Goal: Task Accomplishment & Management: Manage account settings

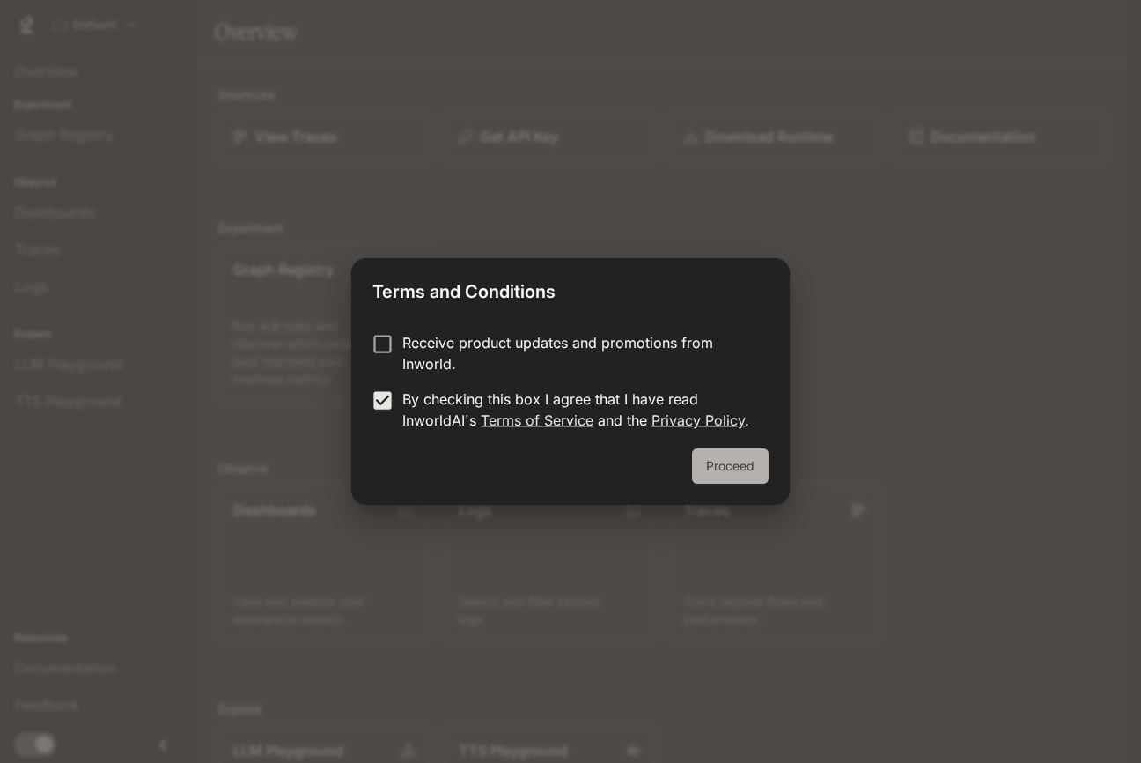
click at [716, 480] on button "Proceed" at bounding box center [730, 465] width 77 height 35
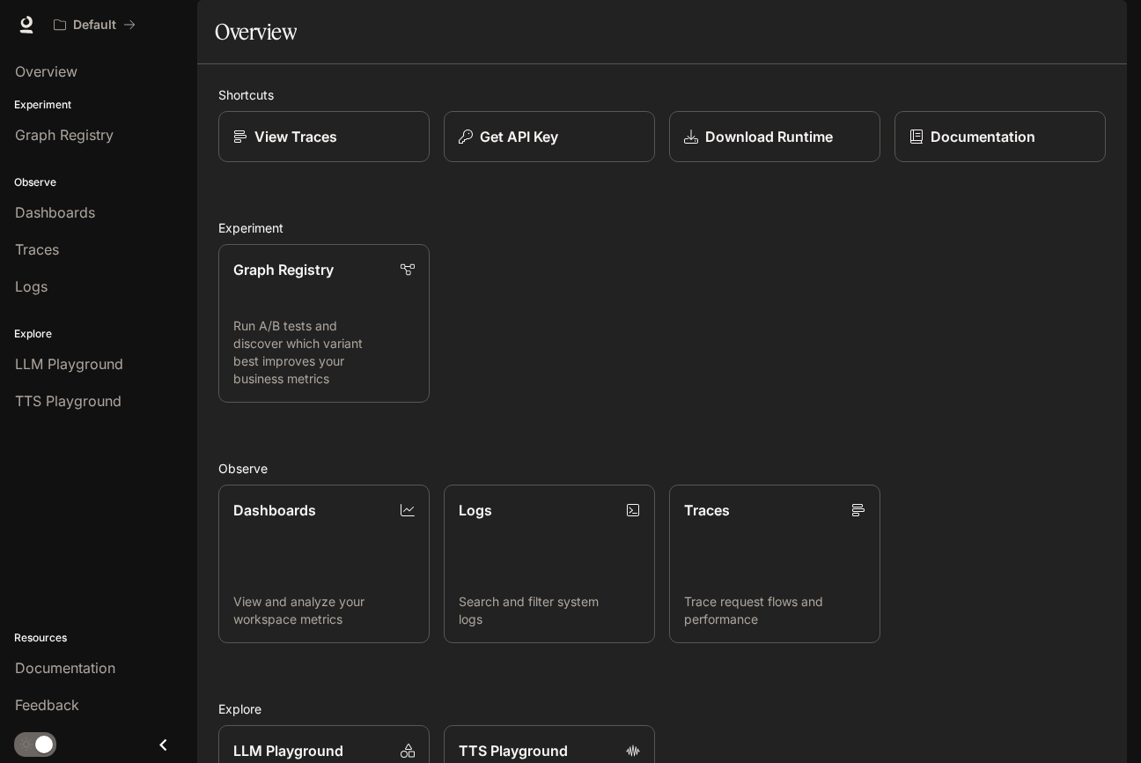
click at [1101, 28] on img "button" at bounding box center [1102, 24] width 25 height 25
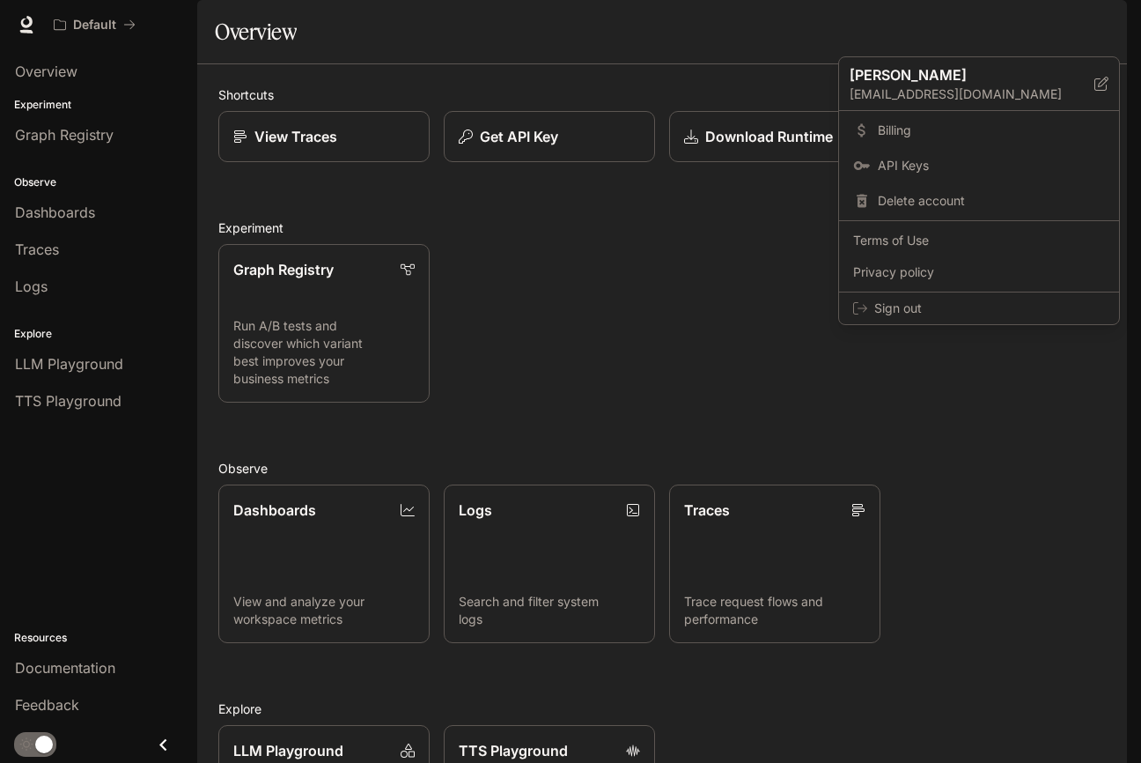
click at [704, 388] on div at bounding box center [570, 381] width 1141 height 763
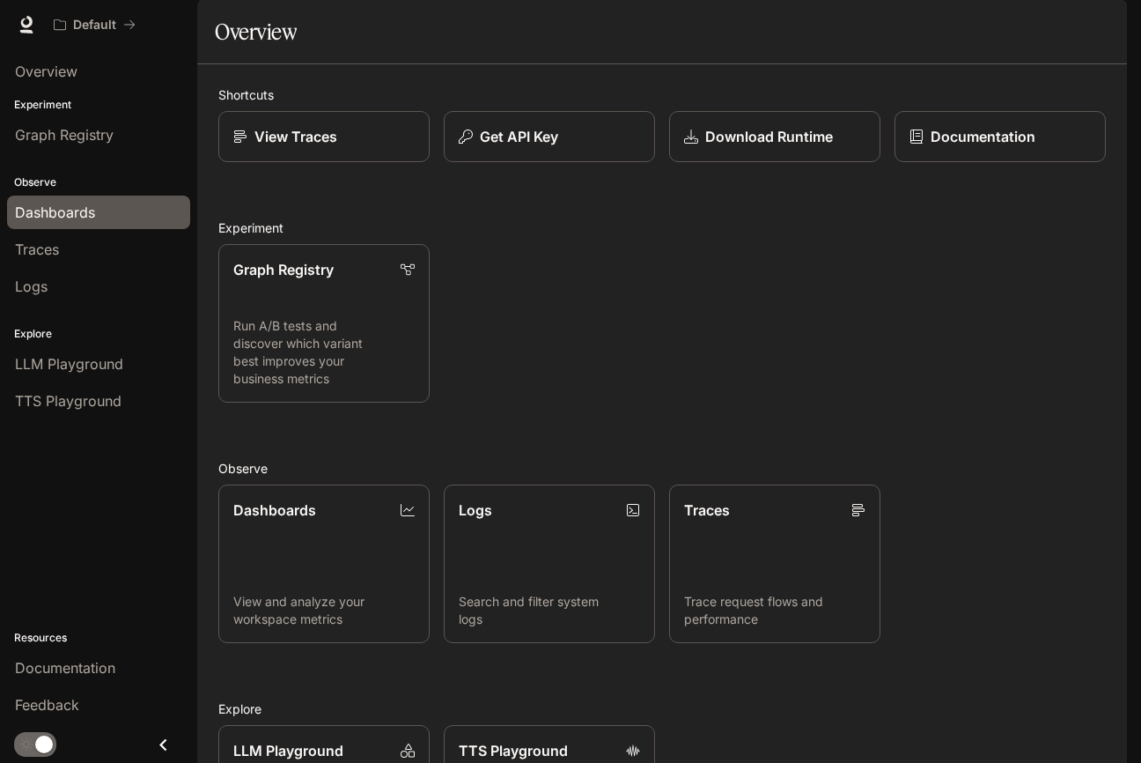
click at [50, 225] on link "Dashboards" at bounding box center [98, 211] width 183 height 33
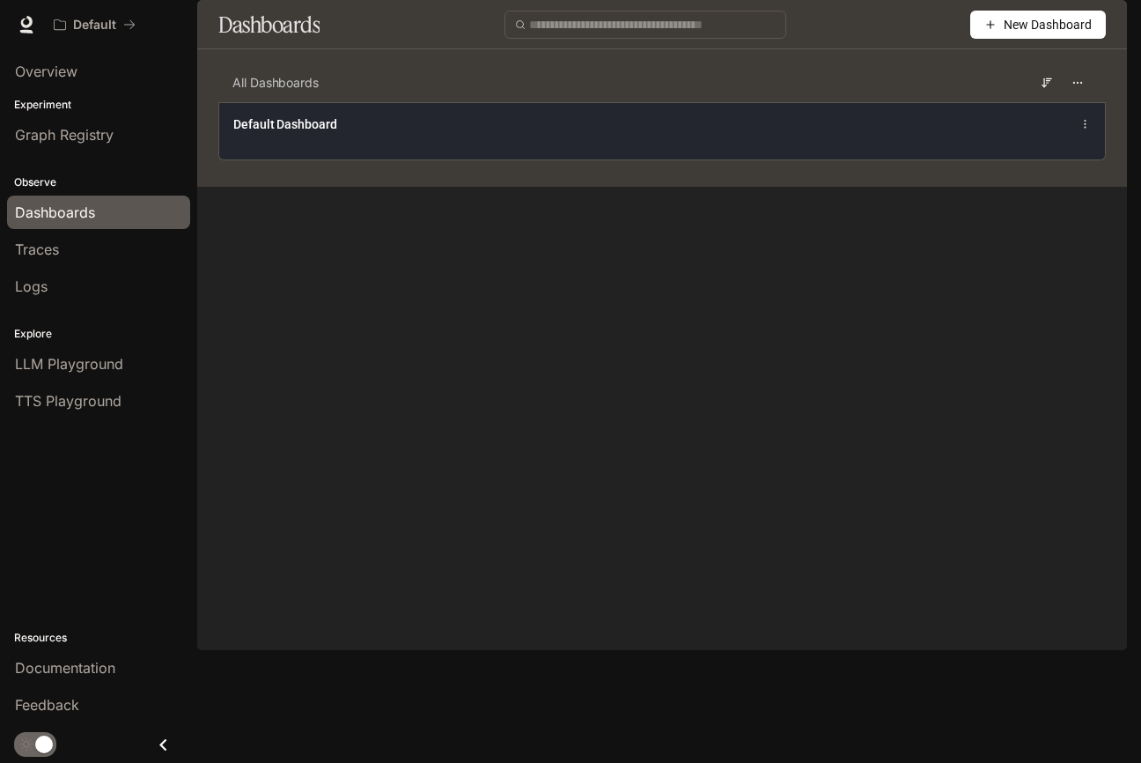
click at [321, 133] on span "Default Dashboard" at bounding box center [285, 124] width 104 height 18
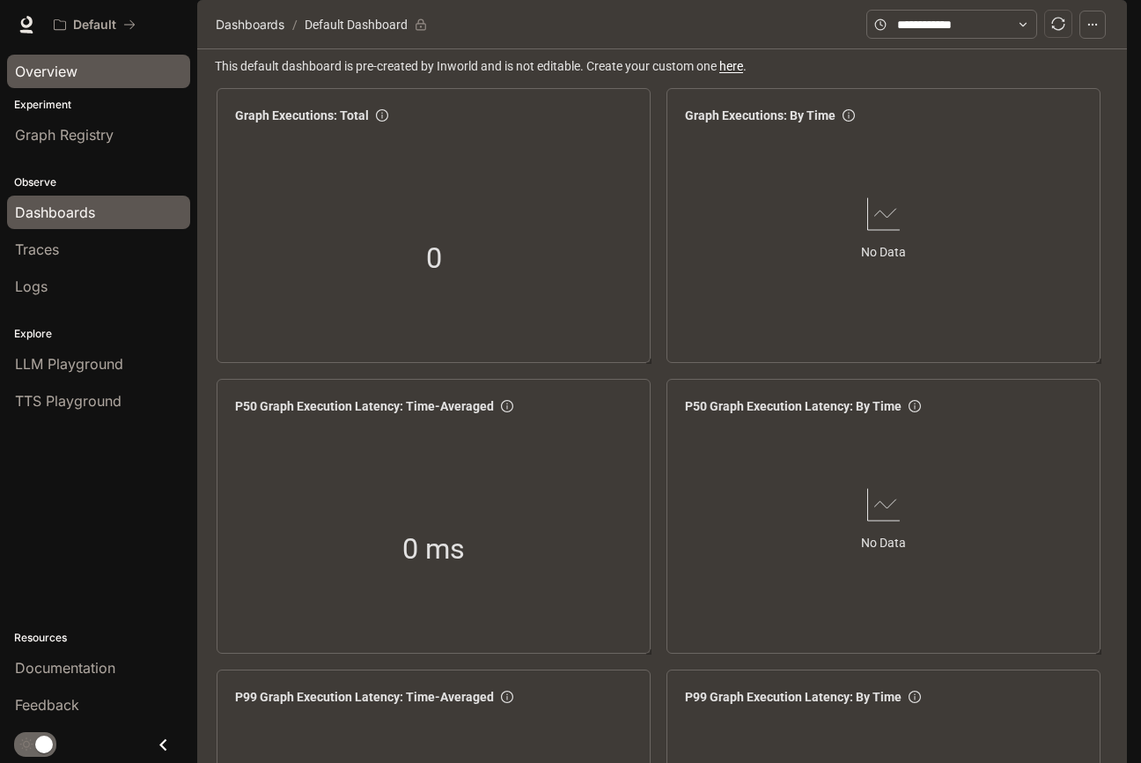
click at [57, 78] on span "Overview" at bounding box center [46, 71] width 63 height 21
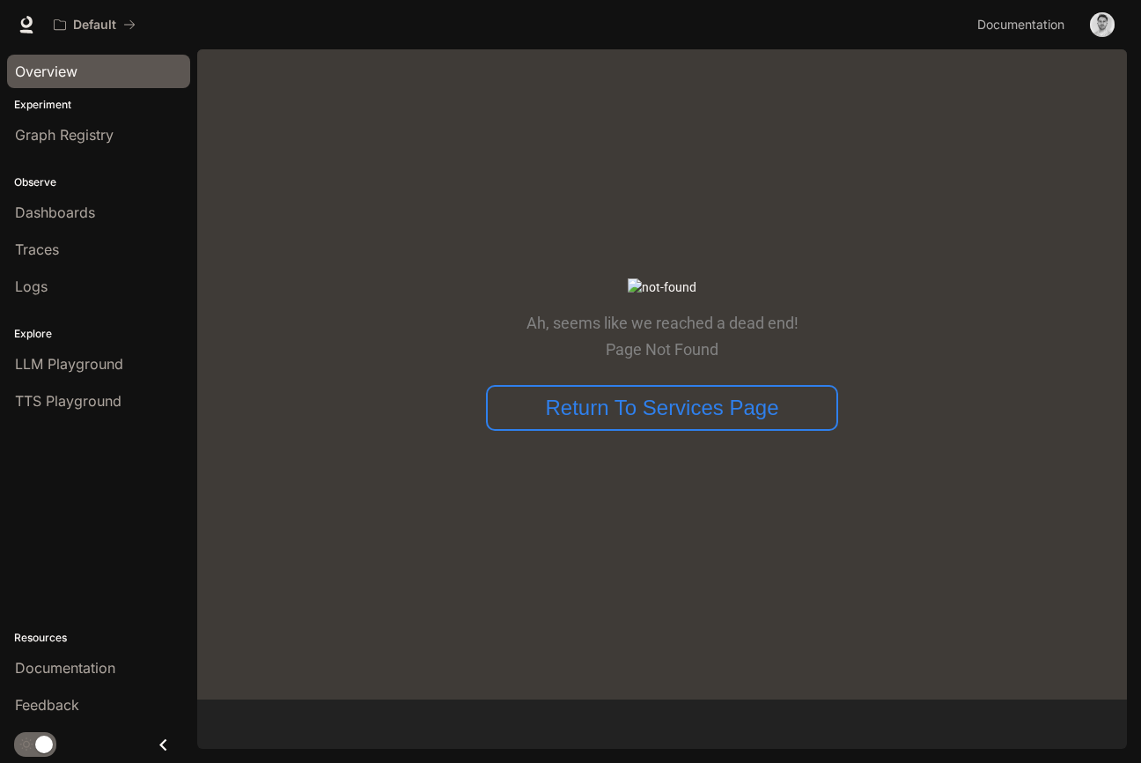
click at [61, 76] on span "Overview" at bounding box center [46, 71] width 63 height 21
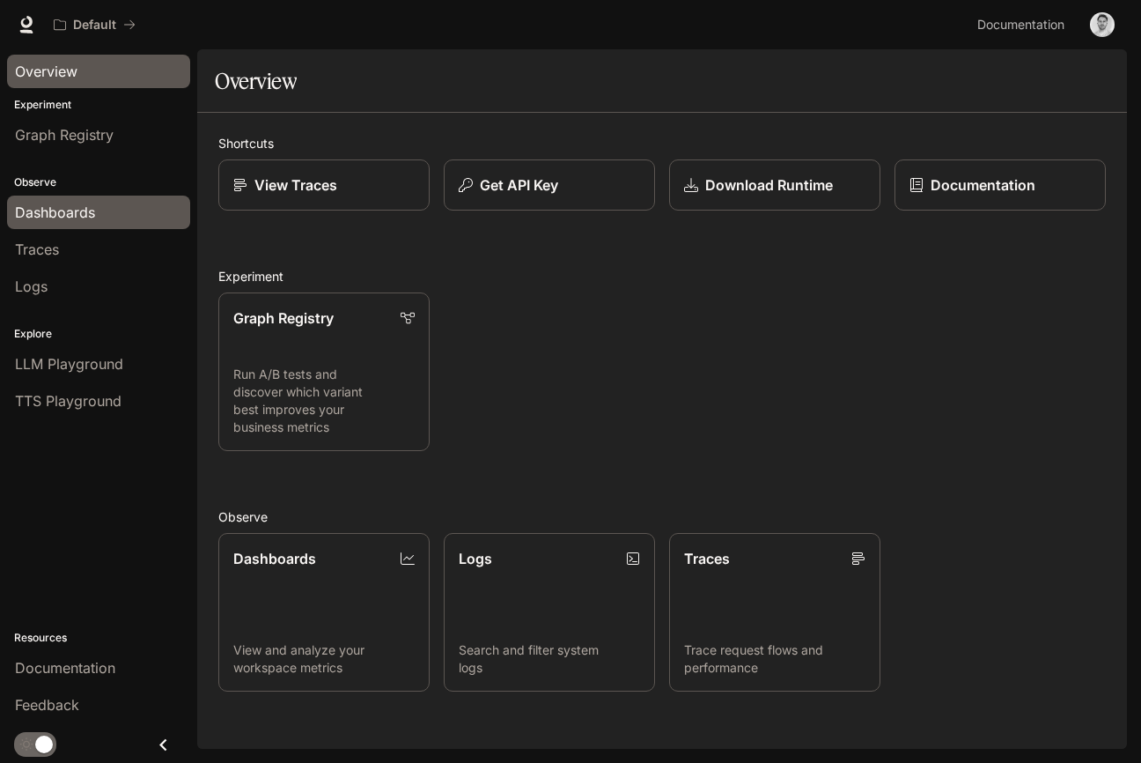
click at [79, 213] on span "Dashboards" at bounding box center [55, 212] width 80 height 21
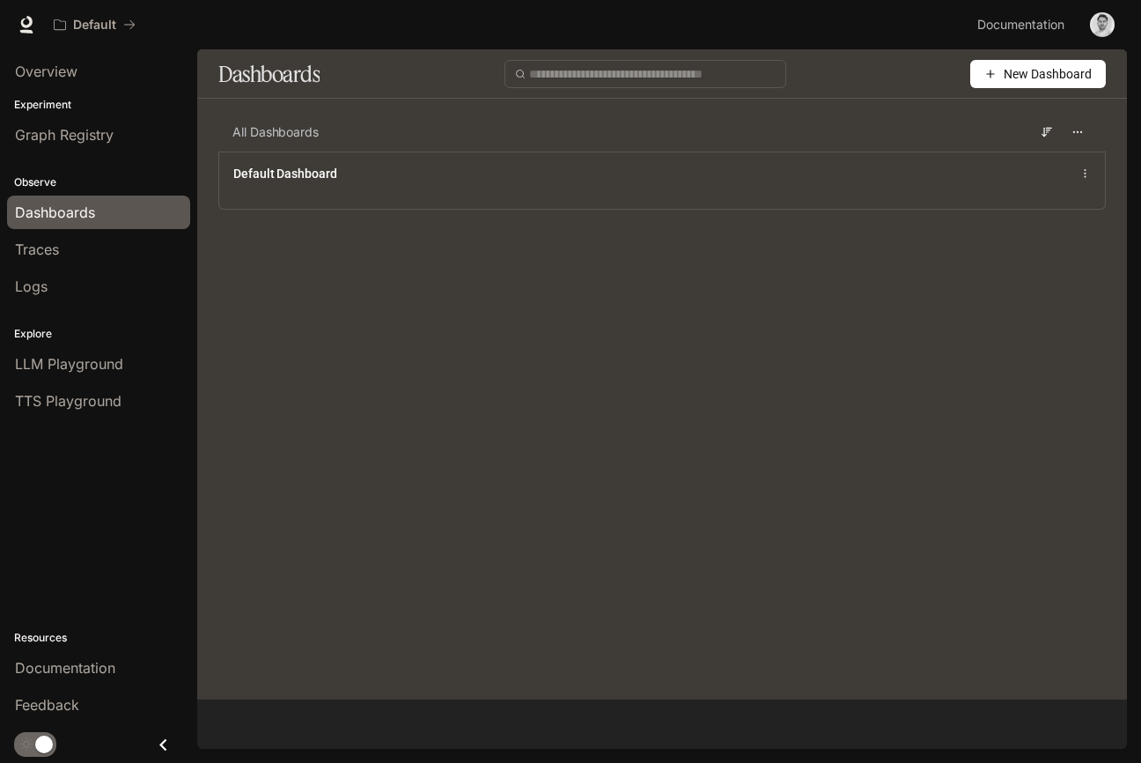
click at [1039, 72] on span "New Dashboard" at bounding box center [1048, 73] width 88 height 19
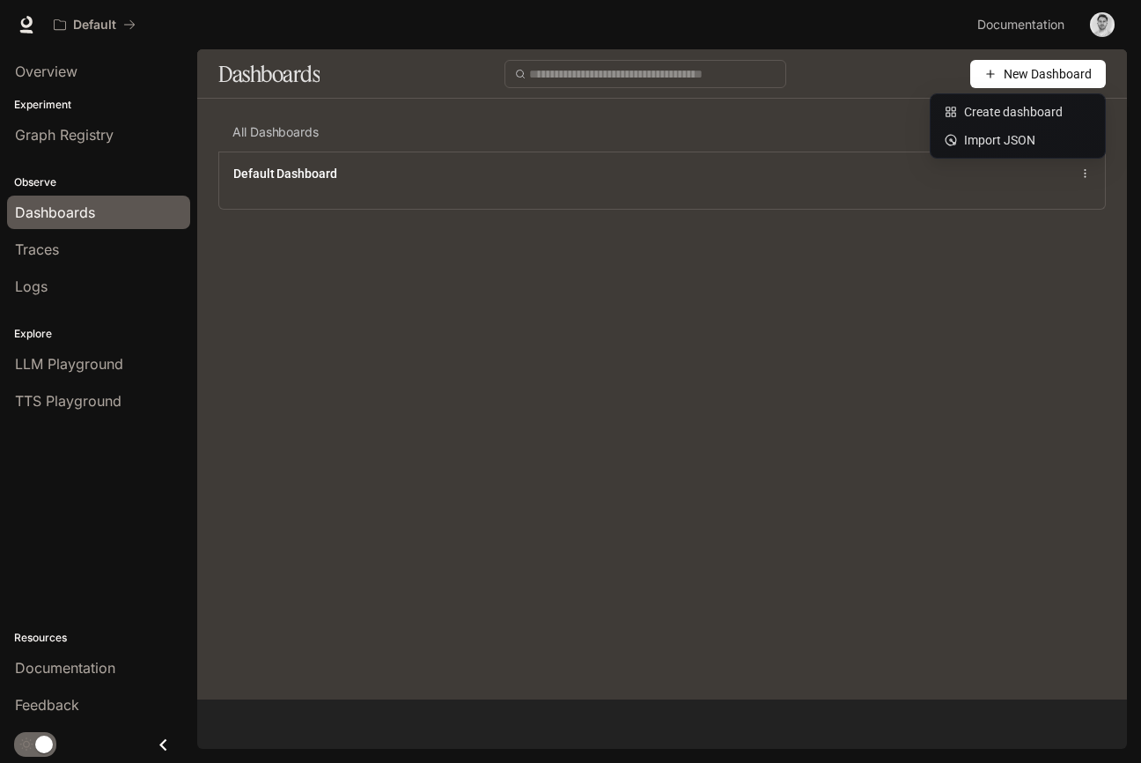
click at [426, 507] on main "Dashboards New Dashboard All Dashboards Default Dashboard" at bounding box center [662, 374] width 930 height 650
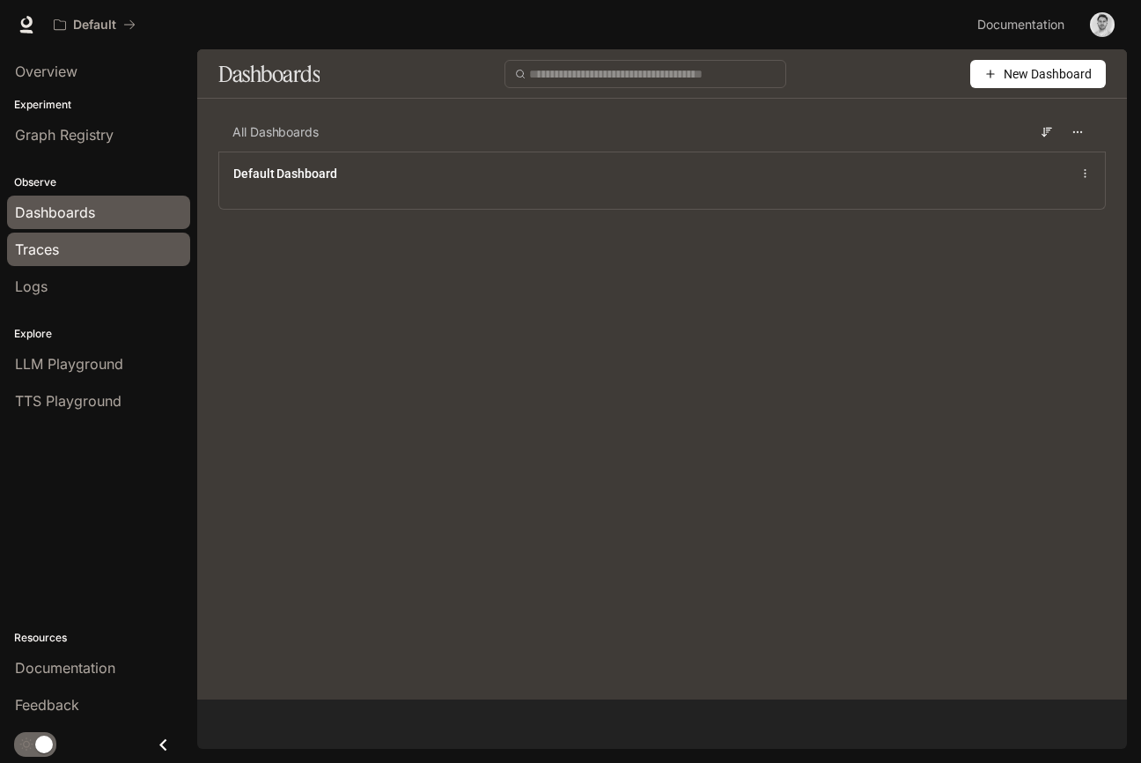
click at [37, 249] on span "Traces" at bounding box center [37, 249] width 44 height 21
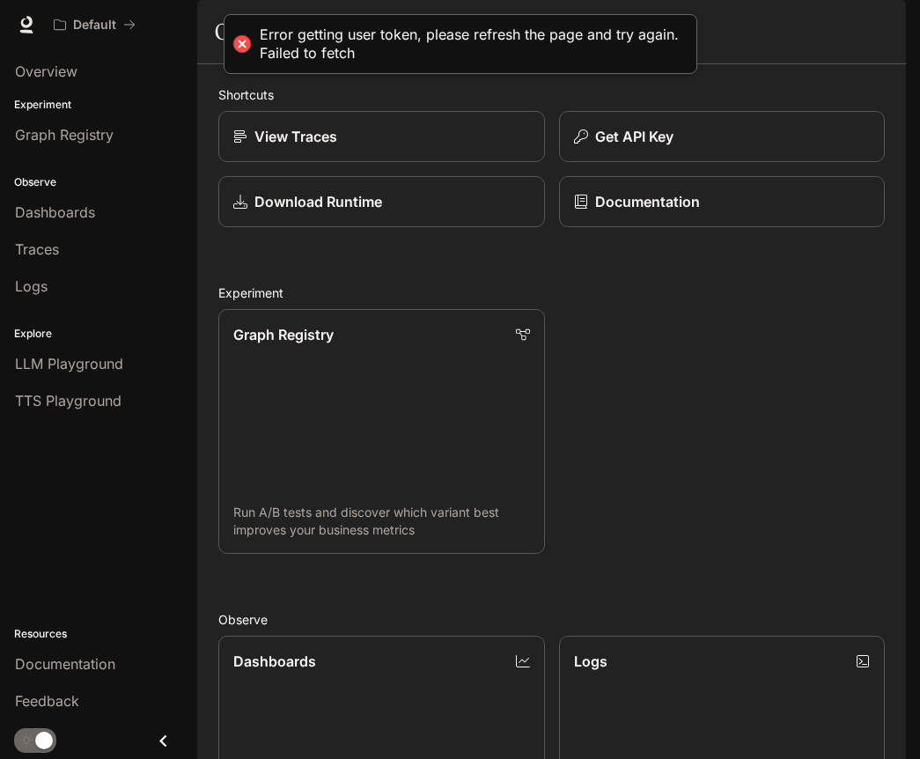
click at [238, 45] on div at bounding box center [241, 44] width 25 height 25
click at [246, 40] on div at bounding box center [241, 44] width 25 height 25
click at [882, 27] on img "button" at bounding box center [881, 24] width 25 height 25
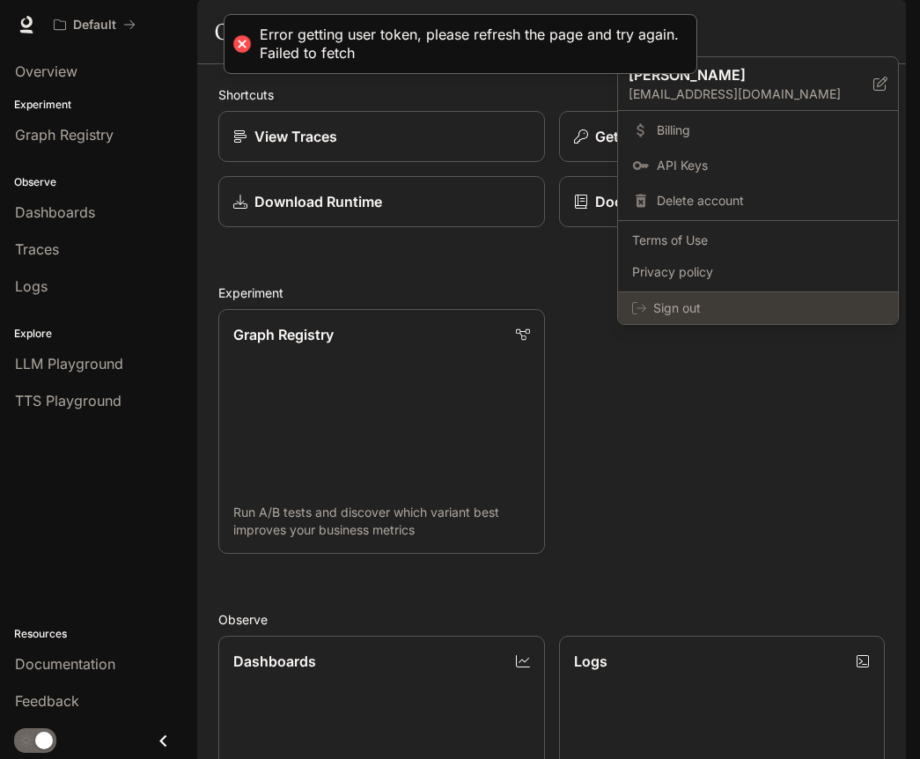
click at [682, 313] on span "Sign out" at bounding box center [768, 308] width 231 height 18
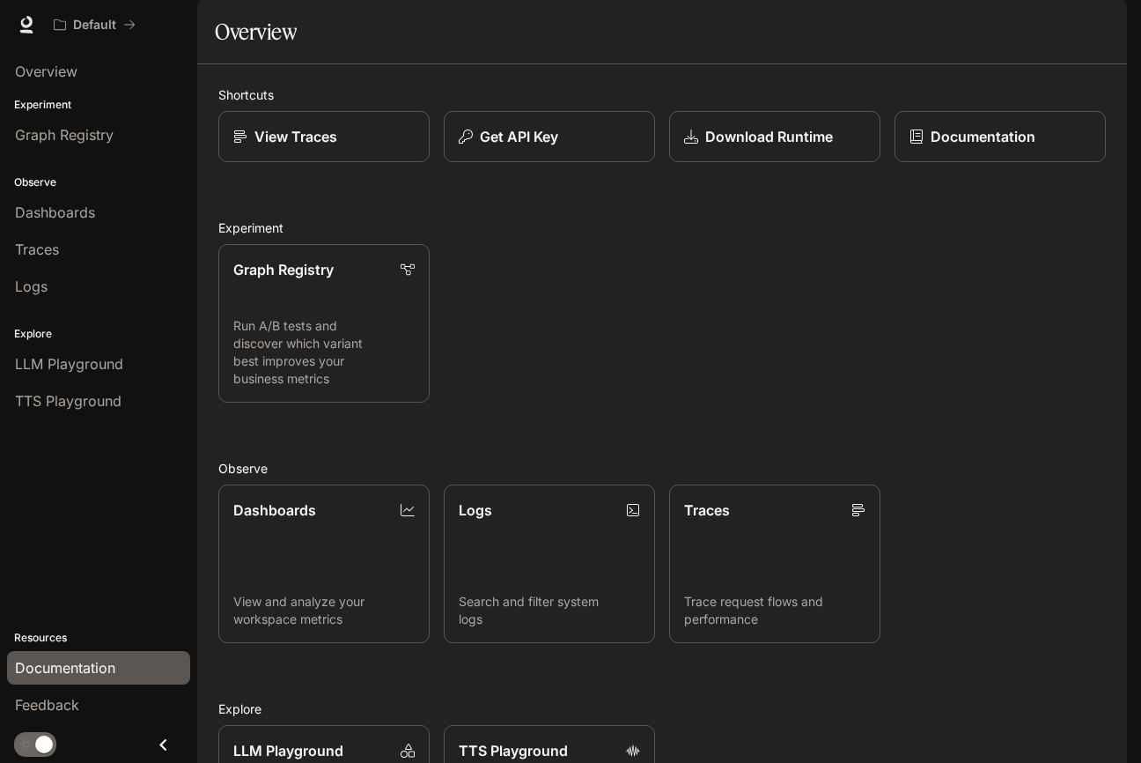
click at [99, 665] on span "Documentation" at bounding box center [65, 667] width 100 height 21
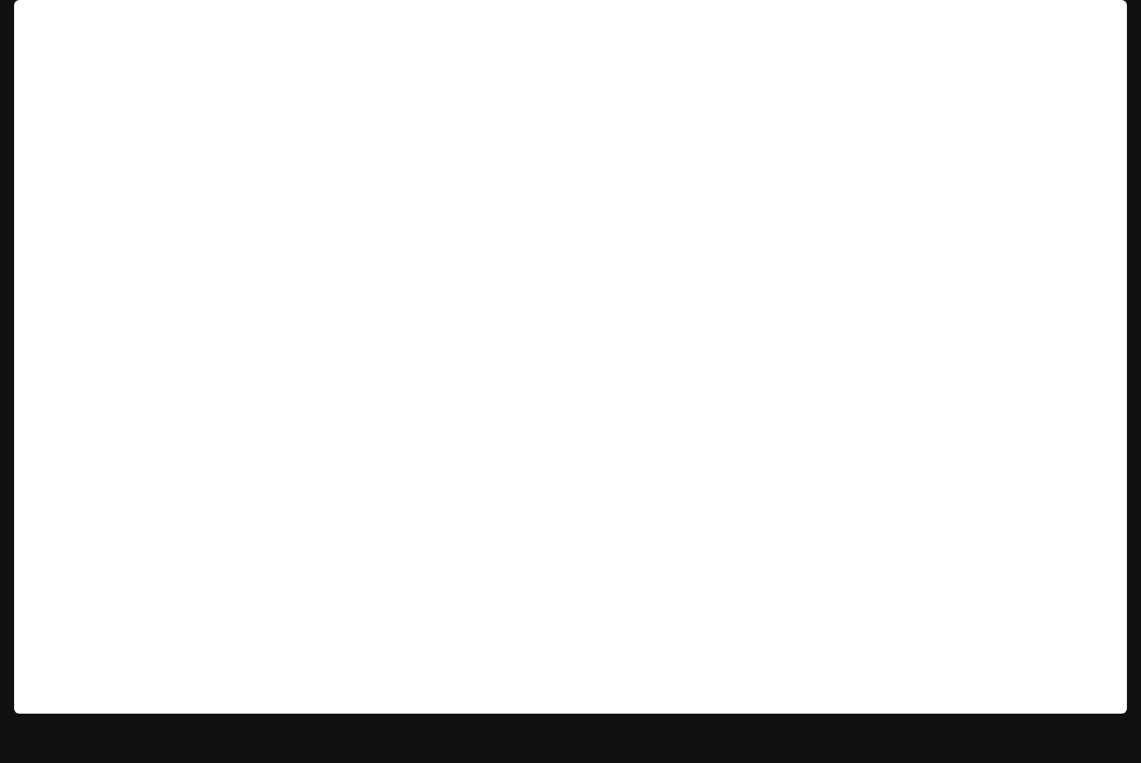
click at [1098, 26] on img "button" at bounding box center [1102, 24] width 25 height 25
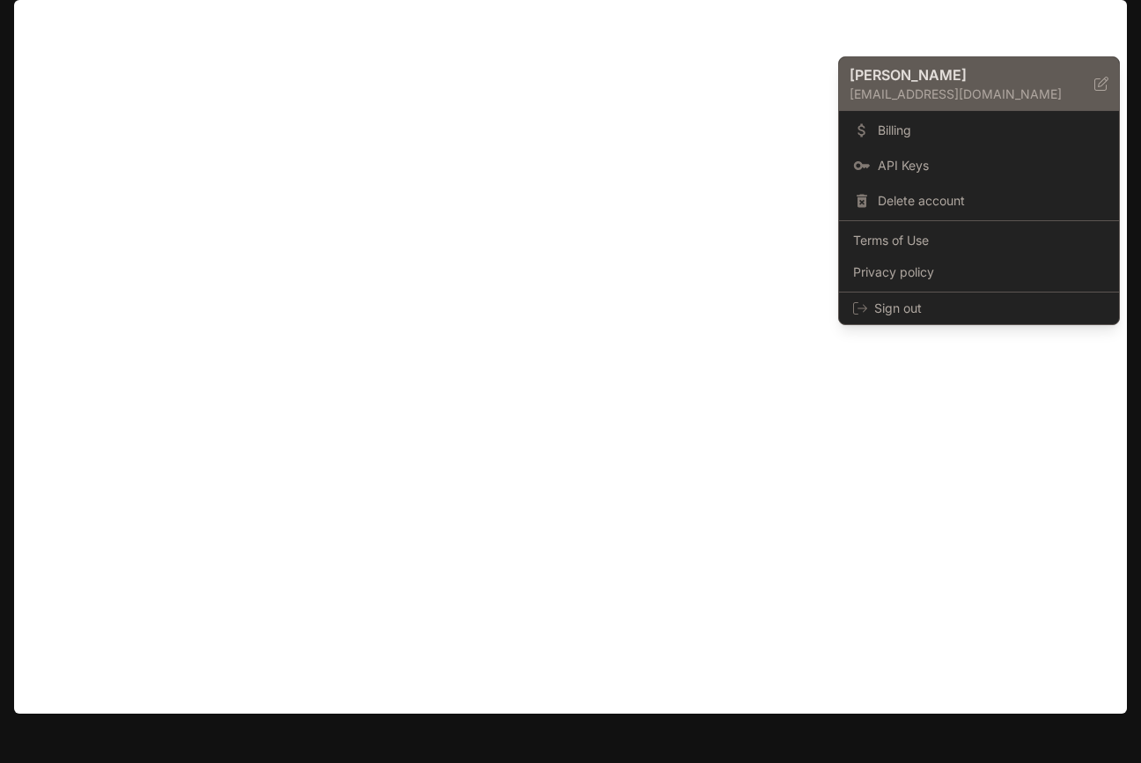
click at [1101, 79] on icon at bounding box center [1101, 84] width 14 height 14
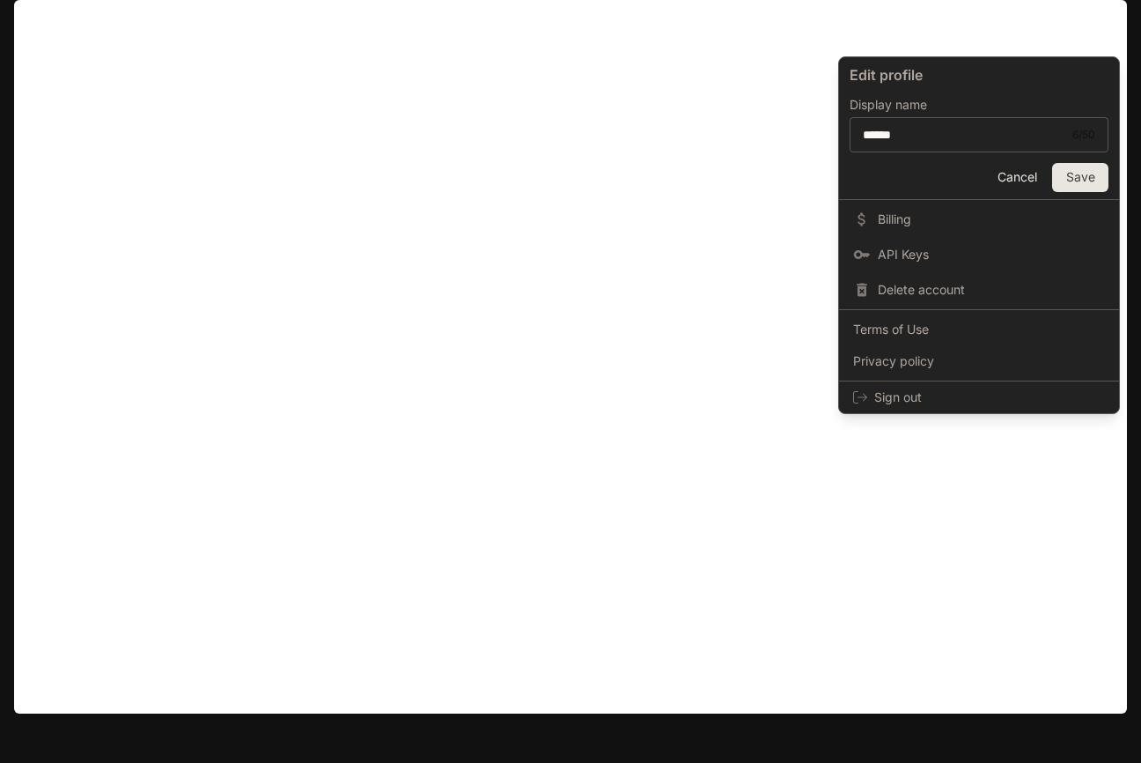
click at [1015, 185] on button "Cancel" at bounding box center [1017, 177] width 56 height 29
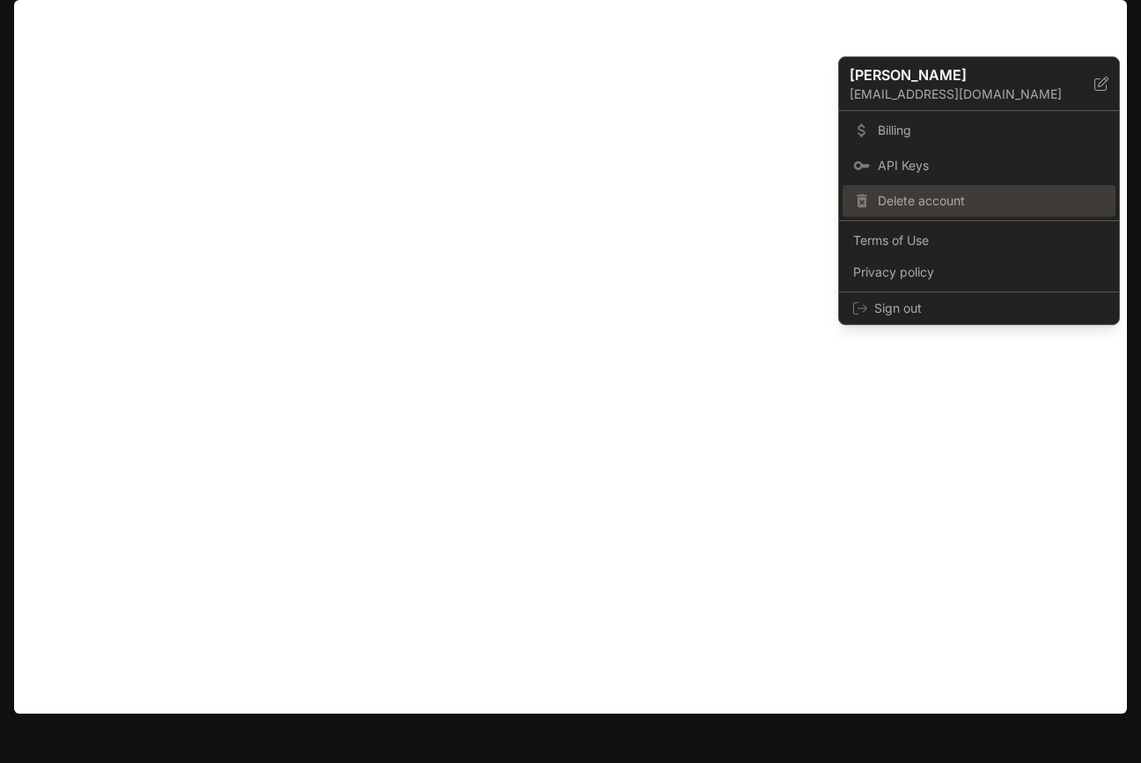
click at [934, 207] on span "Delete account" at bounding box center [991, 201] width 227 height 18
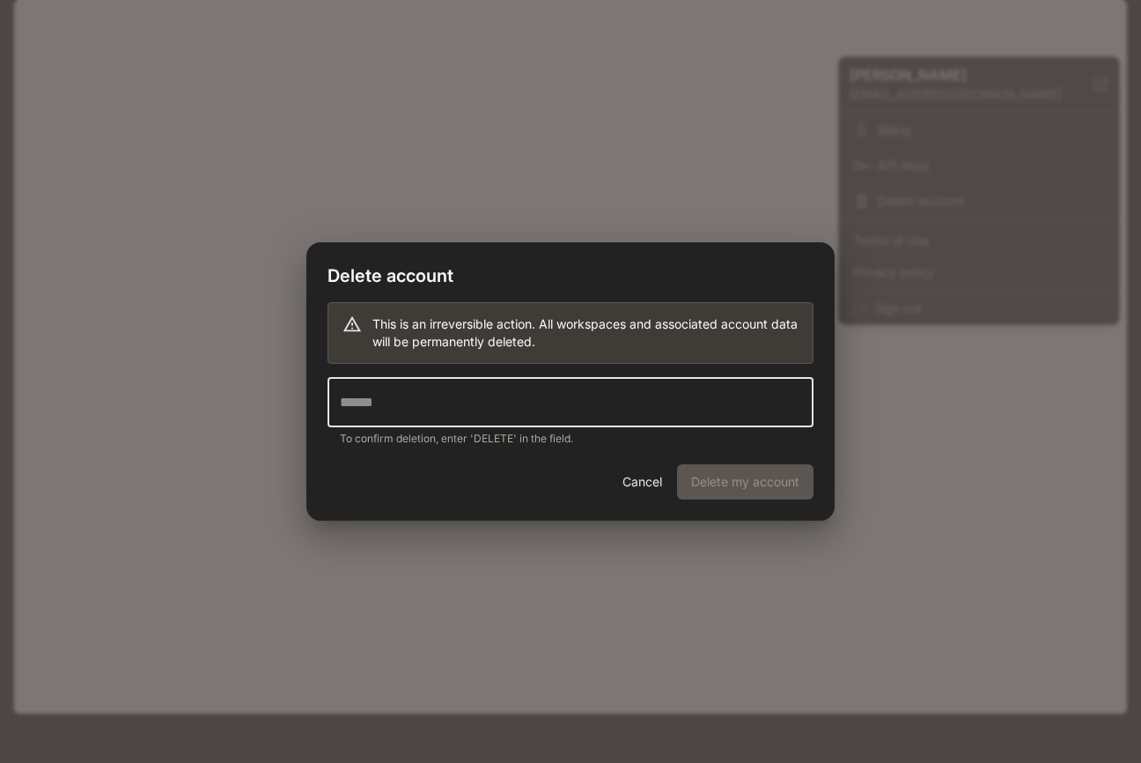
click at [573, 415] on input "text" at bounding box center [571, 402] width 486 height 49
type input "******"
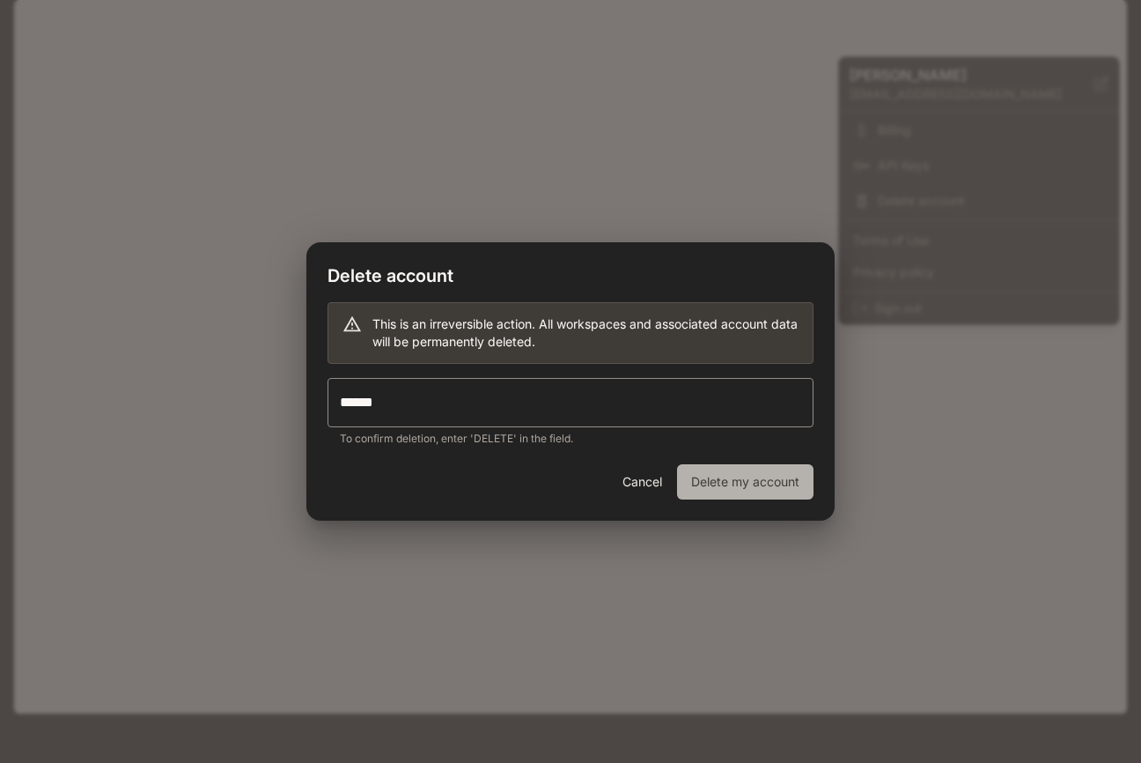
click at [785, 493] on button "Delete my account" at bounding box center [745, 481] width 136 height 35
